Goal: Task Accomplishment & Management: Manage account settings

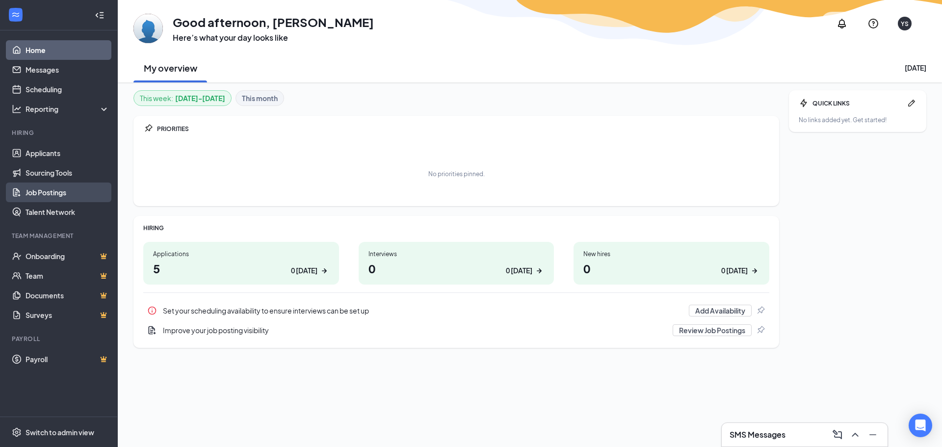
click at [53, 189] on link "Job Postings" at bounding box center [68, 193] width 84 height 20
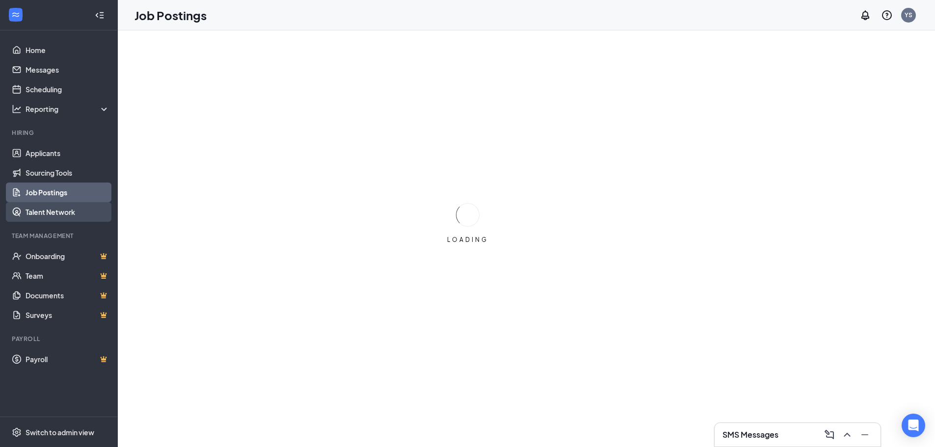
click at [57, 213] on link "Talent Network" at bounding box center [68, 212] width 84 height 20
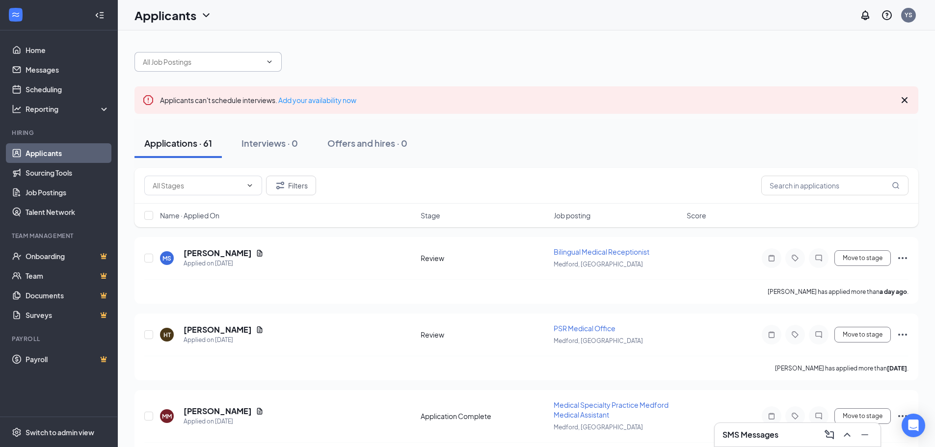
click at [272, 63] on icon "ChevronDown" at bounding box center [269, 62] width 8 height 8
click at [204, 59] on input "text" at bounding box center [202, 61] width 119 height 11
type input "lp"
click at [214, 79] on div "Registered Nurse or LPN (Medford, OR)" at bounding box center [217, 86] width 132 height 22
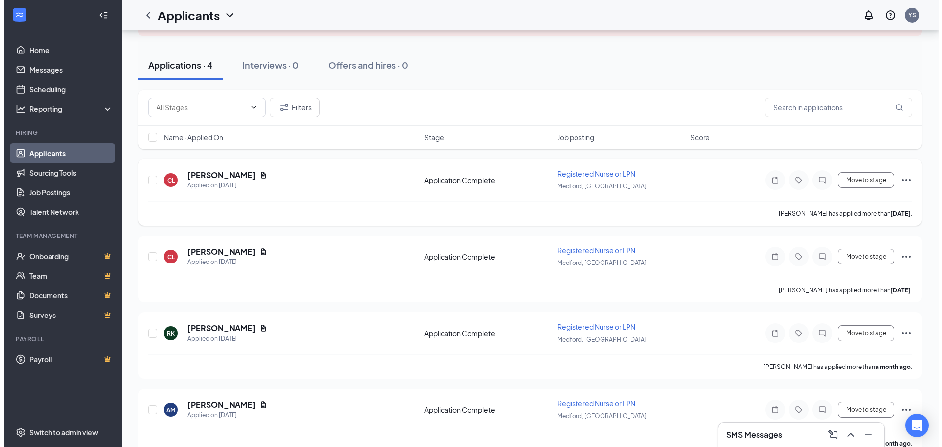
scroll to position [98, 0]
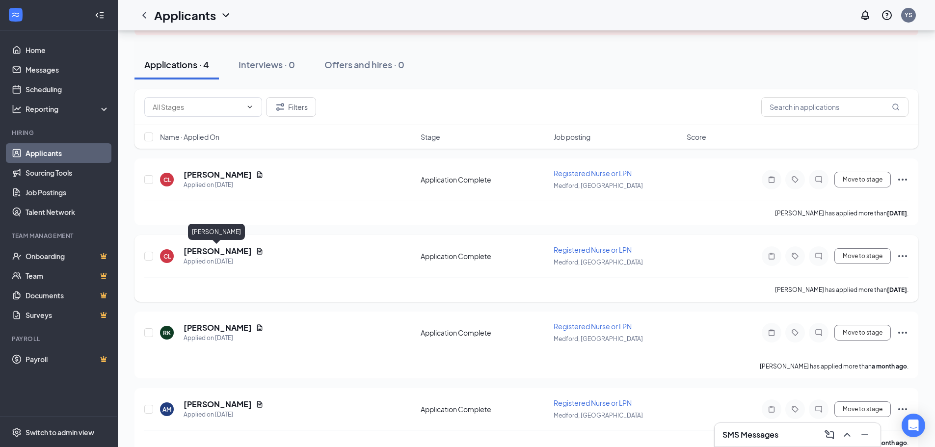
click at [212, 248] on h5 "Candice Liening" at bounding box center [218, 251] width 68 height 11
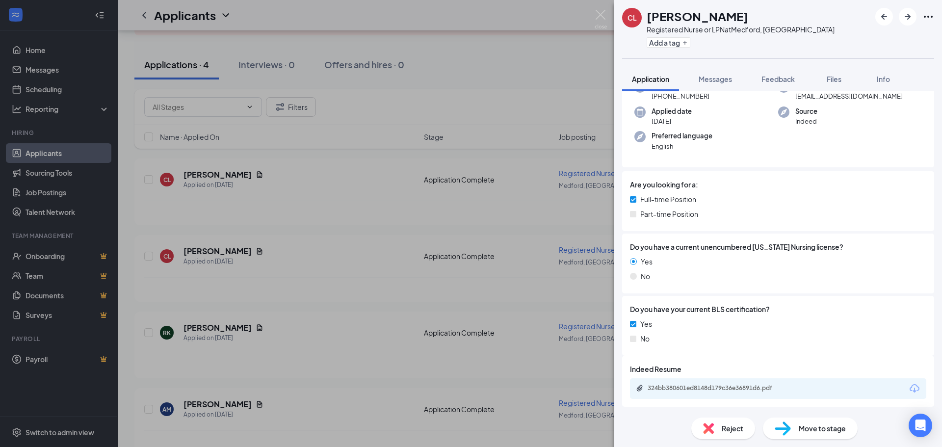
scroll to position [65, 0]
click at [735, 386] on div "324bb380601ed8148d179c36e36891d6.pdf" at bounding box center [716, 387] width 137 height 8
click at [758, 387] on div "324bb380601ed8148d179c36e36891d6.pdf" at bounding box center [716, 387] width 137 height 8
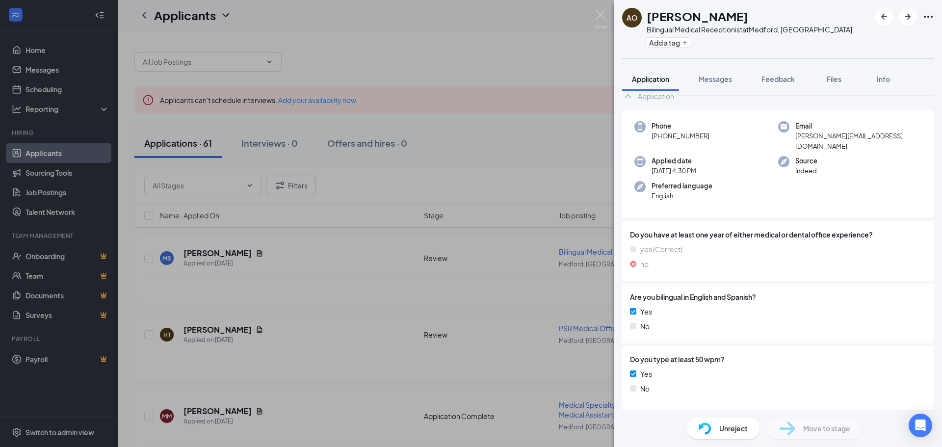
scroll to position [65, 0]
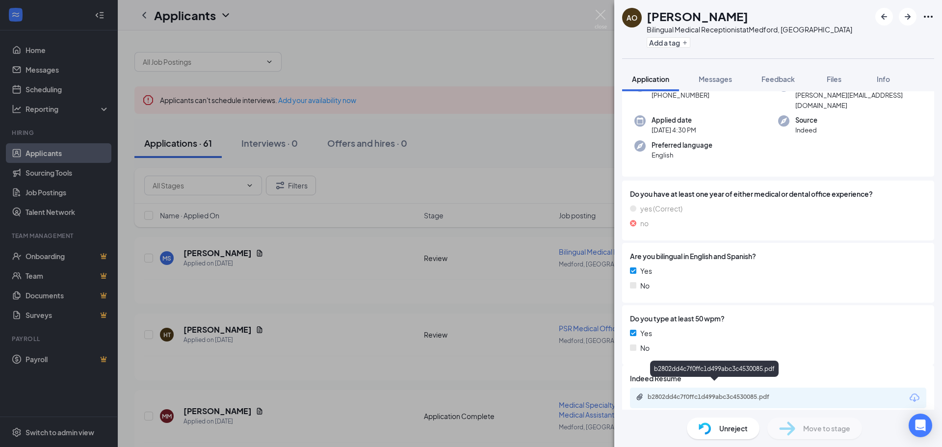
click at [697, 393] on div "b2802dd4c7f0ffc1d499abc3c4530085.pdf" at bounding box center [716, 397] width 137 height 8
